Goal: Find specific page/section: Find specific page/section

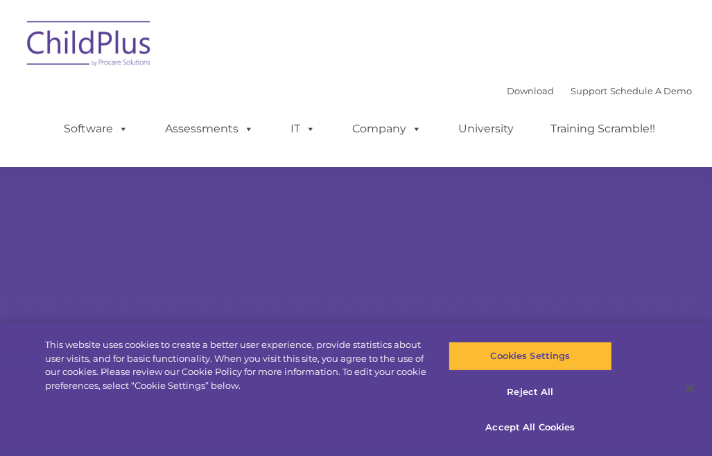
type input ""
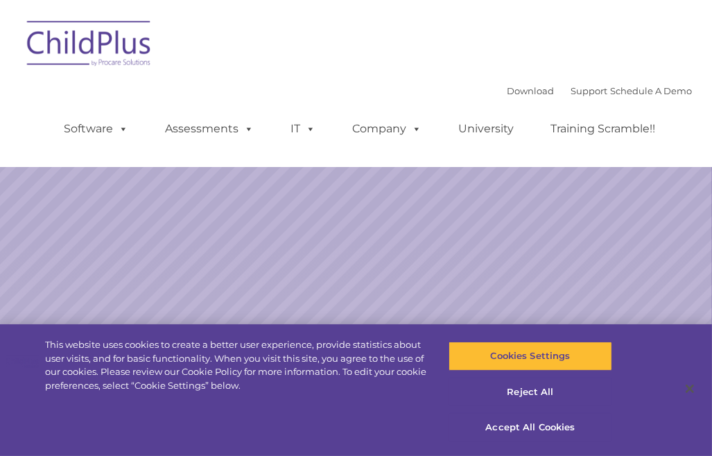
select select "MEDIUM"
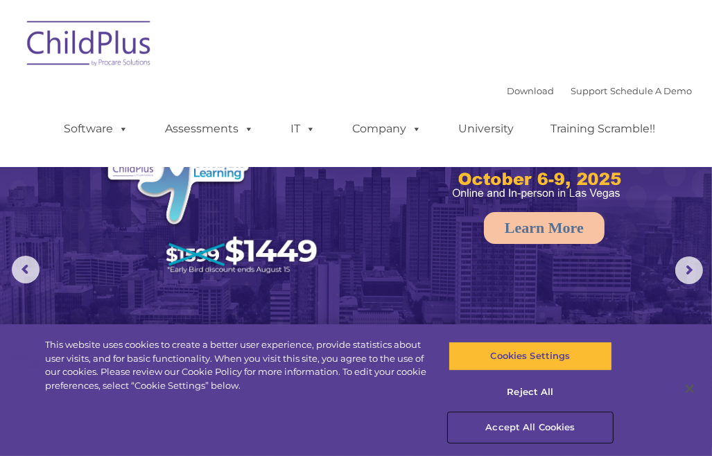
click at [547, 427] on button "Accept All Cookies" at bounding box center [531, 427] width 164 height 29
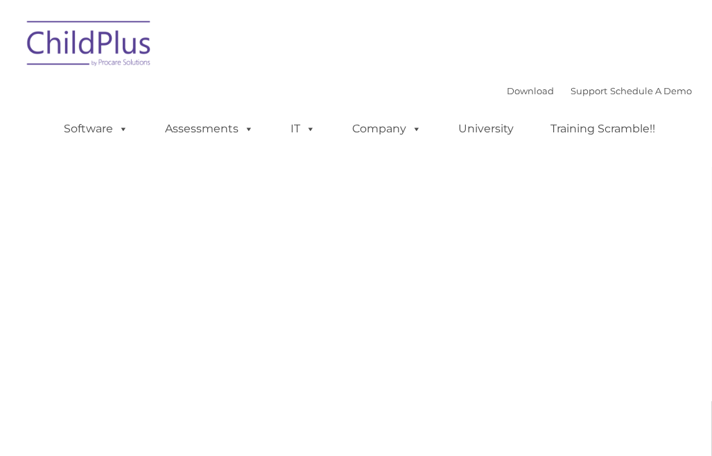
type input ""
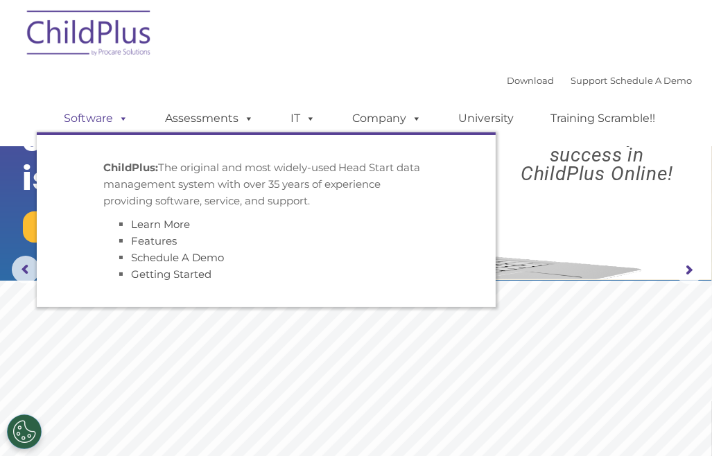
click at [105, 119] on link "Software" at bounding box center [97, 119] width 92 height 28
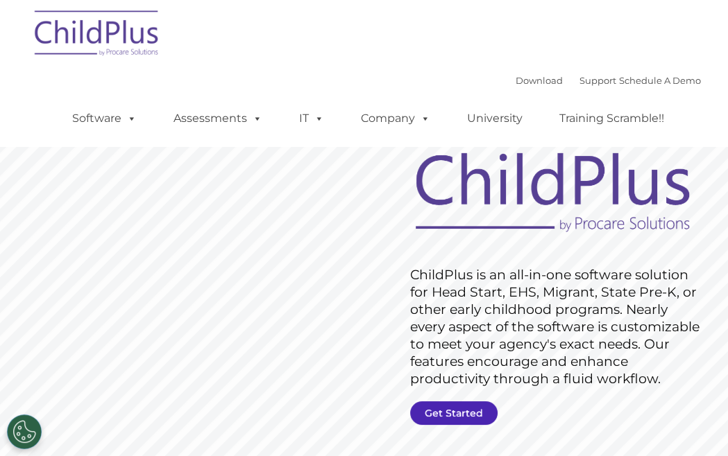
click at [451, 411] on link "Get Started" at bounding box center [453, 414] width 87 height 24
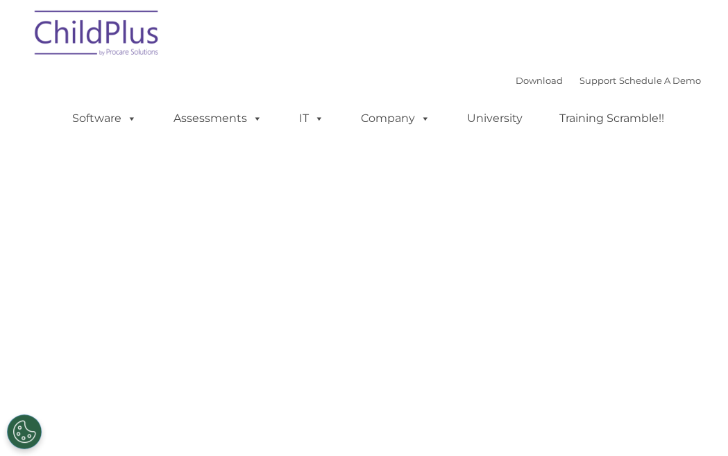
select select "MEDIUM"
